Goal: Task Accomplishment & Management: Manage account settings

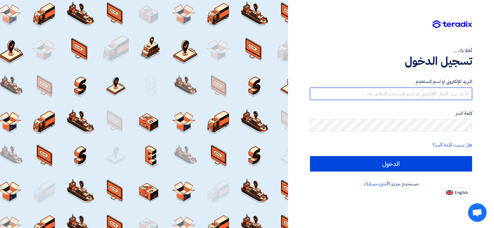
click at [451, 93] on input "text" at bounding box center [391, 94] width 162 height 12
type input "[EMAIL_ADDRESS][DOMAIN_NAME]"
click at [445, 97] on input "text" at bounding box center [391, 94] width 162 height 12
type input "[EMAIL_ADDRESS][DOMAIN_NAME]"
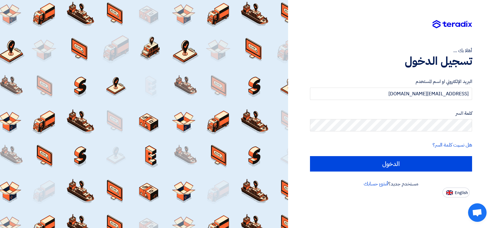
click at [250, 47] on div at bounding box center [144, 114] width 288 height 228
click at [362, 37] on div "أهلا بك ... تسجيل الدخول البريد الإلكتروني او اسم المستخدم [EMAIL_ADDRESS][DOMA…" at bounding box center [391, 99] width 197 height 198
click at [449, 144] on link "هل نسيت كلمة السر؟" at bounding box center [453, 144] width 40 height 7
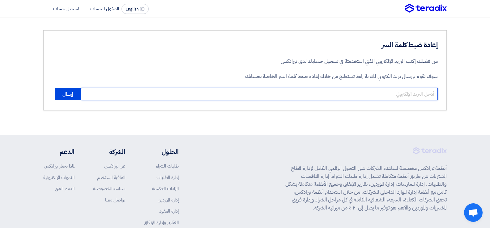
click at [402, 93] on input "email" at bounding box center [259, 94] width 356 height 12
click at [434, 95] on input "email" at bounding box center [259, 94] width 356 height 12
type input "r"
type input "[EMAIL_ADDRESS][DOMAIN_NAME]"
click at [55, 88] on button "إرسال" at bounding box center [68, 94] width 26 height 12
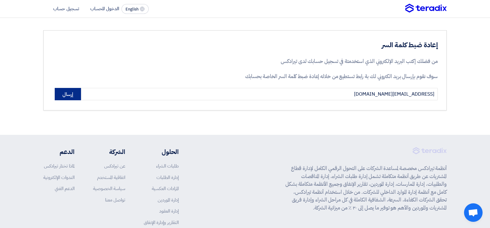
click at [70, 94] on button "إرسال" at bounding box center [68, 94] width 26 height 12
click at [74, 93] on button "إرسال" at bounding box center [68, 94] width 26 height 12
click at [71, 92] on button "إرسال" at bounding box center [68, 94] width 26 height 12
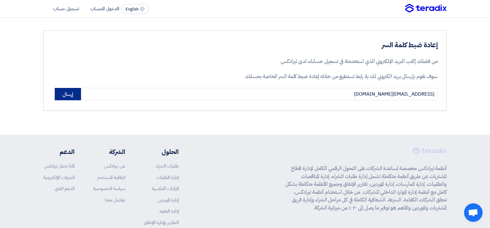
click at [71, 92] on button "إرسال" at bounding box center [68, 94] width 26 height 12
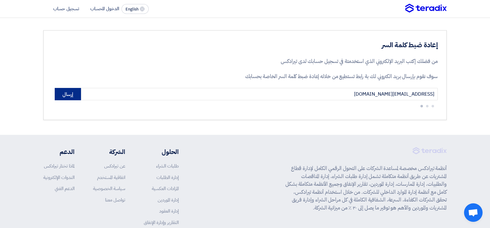
click at [71, 92] on button "إرسال" at bounding box center [68, 94] width 26 height 12
